Goal: Check status: Check status

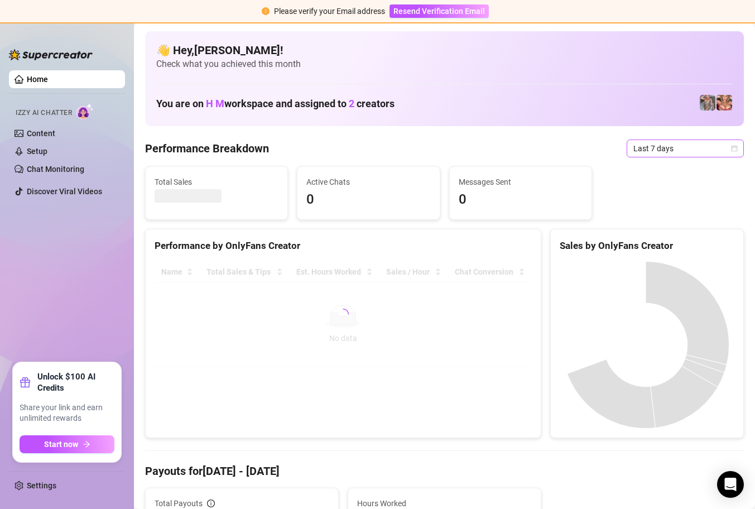
click at [724, 152] on span "Last 7 days" at bounding box center [686, 148] width 104 height 17
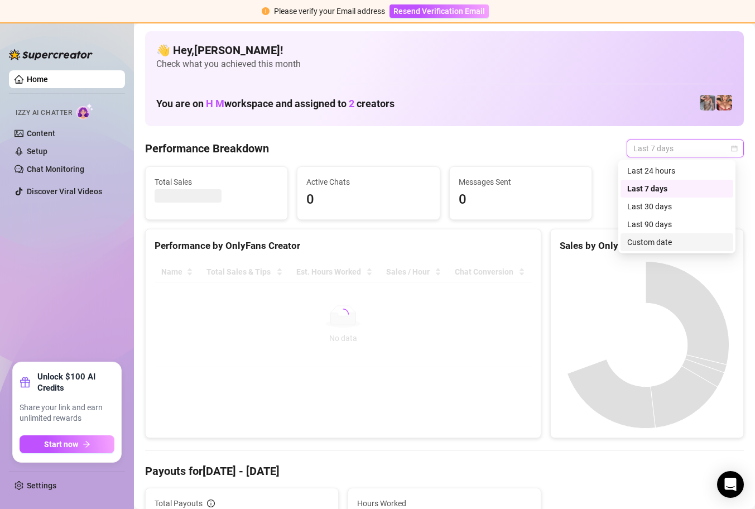
click at [674, 247] on div "Custom date" at bounding box center [676, 242] width 99 height 12
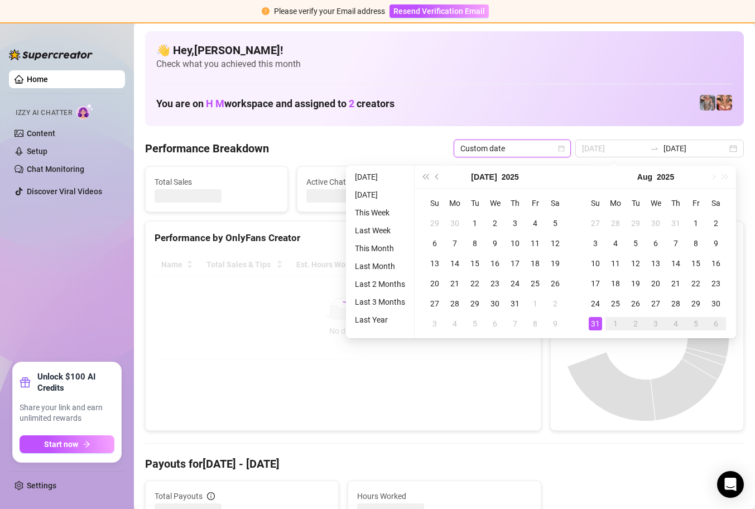
click at [595, 325] on div "31" at bounding box center [595, 323] width 13 height 13
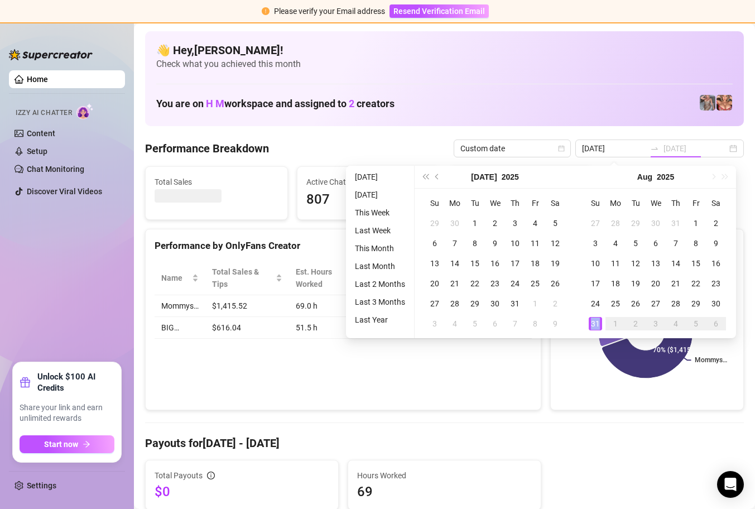
click at [595, 325] on div "31" at bounding box center [595, 323] width 13 height 13
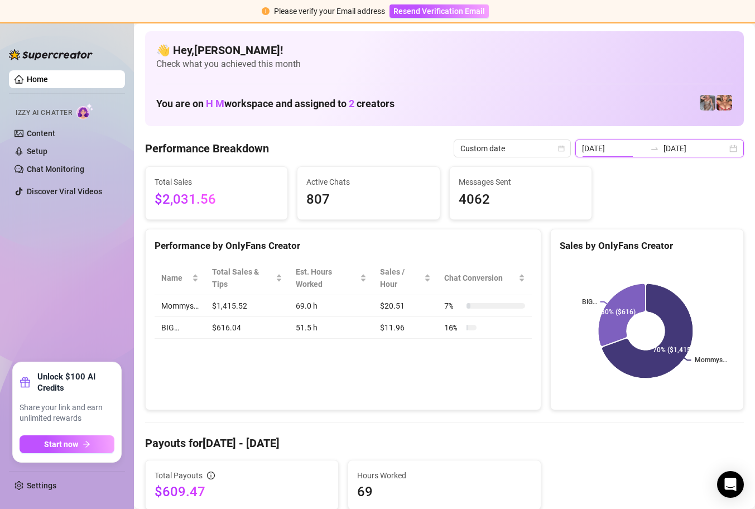
click at [629, 149] on input "[DATE]" at bounding box center [614, 148] width 64 height 12
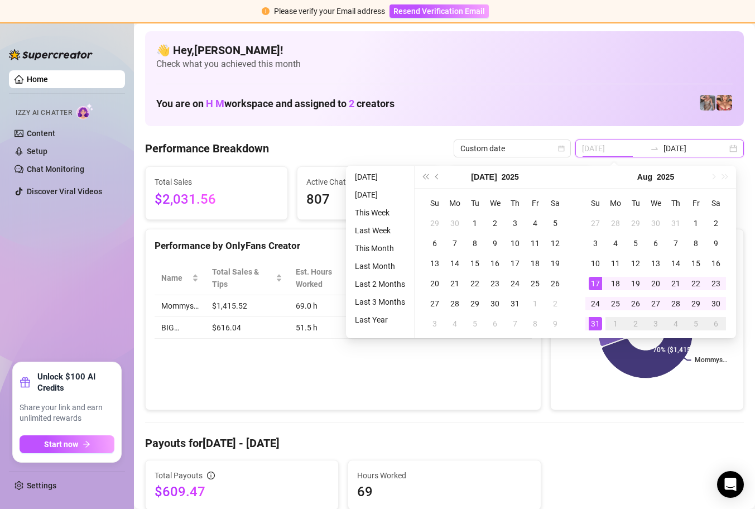
type input "[DATE]"
click at [595, 323] on div "31" at bounding box center [595, 323] width 13 height 13
click at [594, 323] on div "31" at bounding box center [595, 323] width 13 height 13
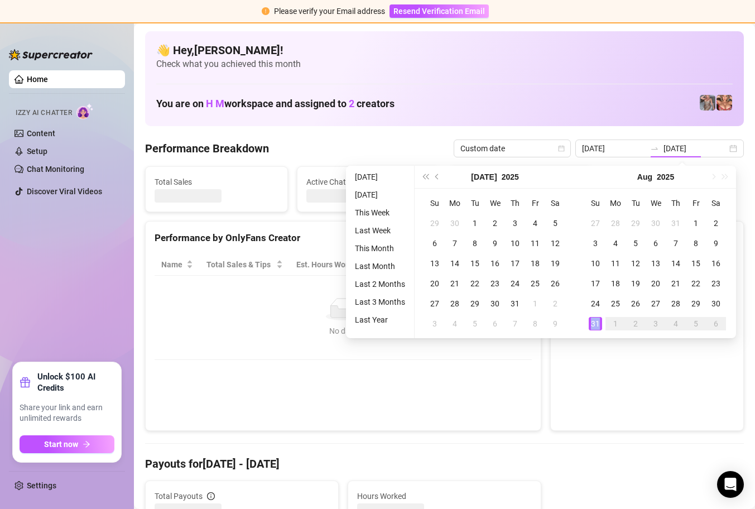
type input "[DATE]"
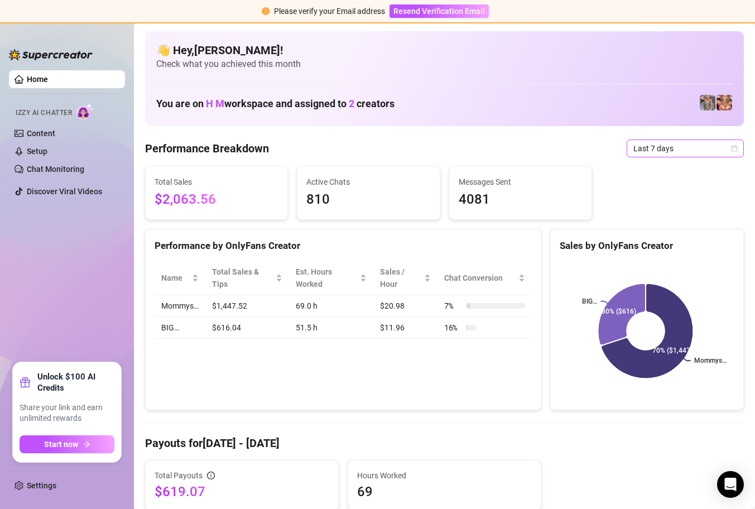
click at [731, 148] on icon "calendar" at bounding box center [734, 148] width 7 height 7
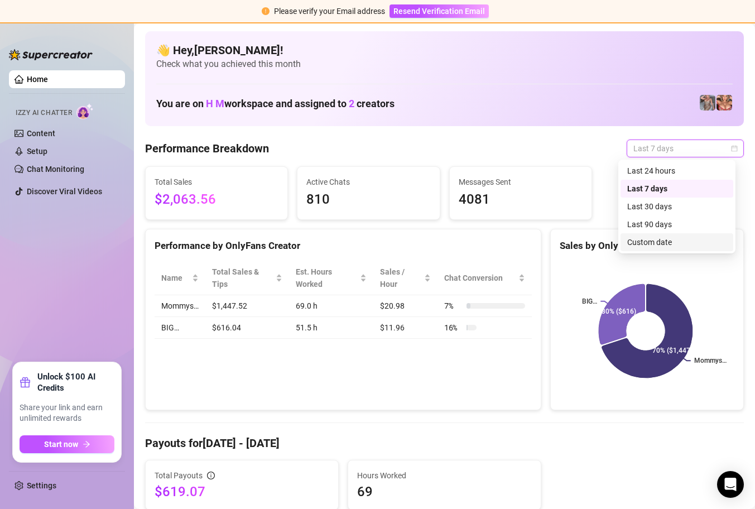
click at [644, 243] on div "Custom date" at bounding box center [676, 242] width 99 height 12
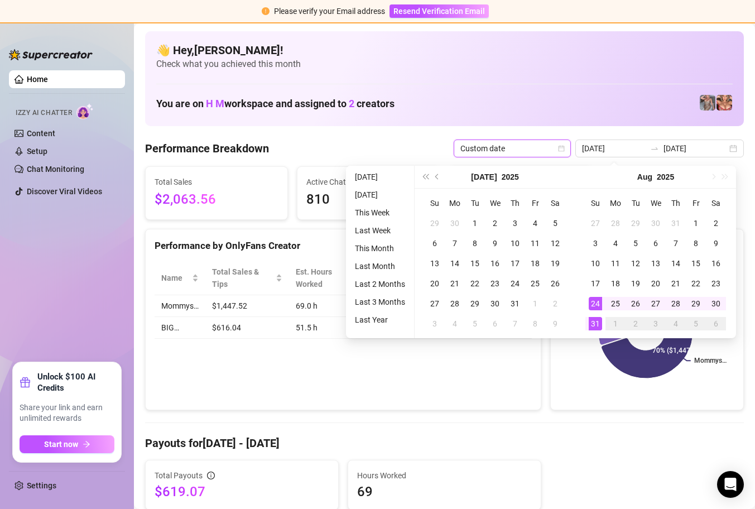
type input "[DATE]"
click at [593, 325] on div "31" at bounding box center [595, 323] width 13 height 13
type input "[DATE]"
